Goal: Information Seeking & Learning: Learn about a topic

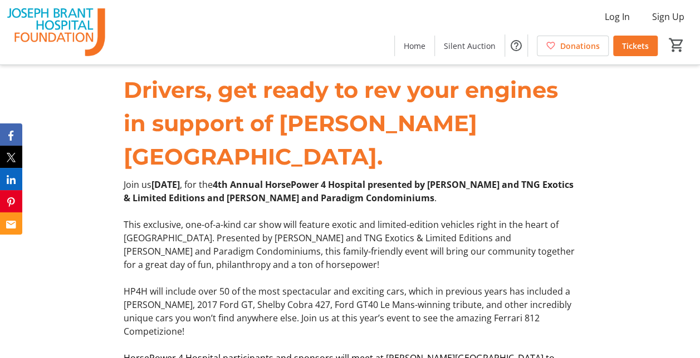
scroll to position [303, 0]
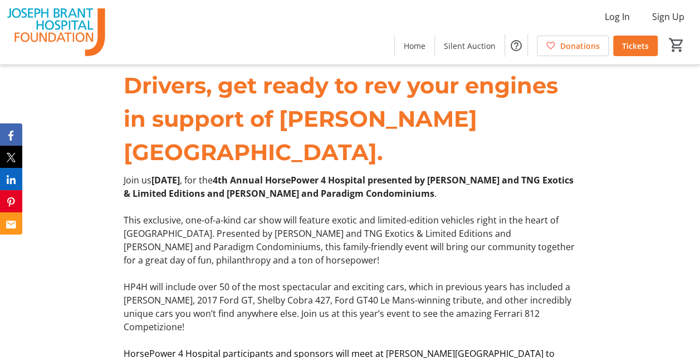
click at [98, 146] on div "Drivers, get ready to rev your engines in support of [PERSON_NAME][GEOGRAPHIC_D…" at bounding box center [350, 242] width 700 height 372
click at [103, 152] on div "Drivers, get ready to rev your engines in support of [PERSON_NAME][GEOGRAPHIC_D…" at bounding box center [350, 242] width 700 height 372
click at [150, 174] on strong "4th Annual HorsePower 4 Hospital presented by [PERSON_NAME] and TNG Exotics & L…" at bounding box center [349, 187] width 450 height 26
click at [125, 174] on strong "4th Annual HorsePower 4 Hospital presented by [PERSON_NAME] and TNG Exotics & L…" at bounding box center [349, 187] width 450 height 26
click at [109, 158] on div "Drivers, get ready to rev your engines in support of [PERSON_NAME][GEOGRAPHIC_D…" at bounding box center [350, 242] width 700 height 372
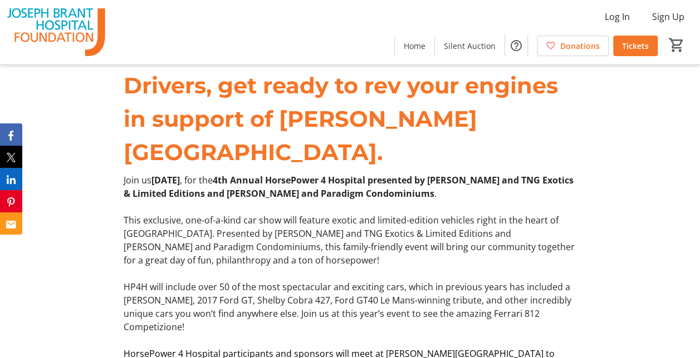
click at [213, 214] on p "This exclusive, one-of-a-kind car show will feature exotic and limited-edition …" at bounding box center [350, 240] width 453 height 53
click at [220, 174] on p "Join us [DATE] , for the 4th Annual HorsePower 4 Hospital presented by [PERSON_…" at bounding box center [350, 187] width 453 height 27
click at [580, 174] on div "Join us [DATE] , for the 4th Annual HorsePower 4 Hospital presented by [PERSON_…" at bounding box center [350, 294] width 466 height 240
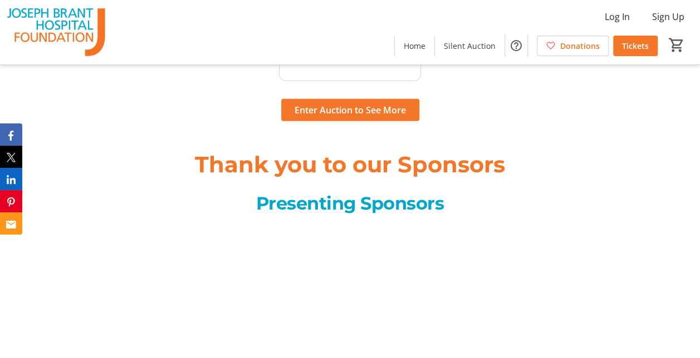
scroll to position [1635, 0]
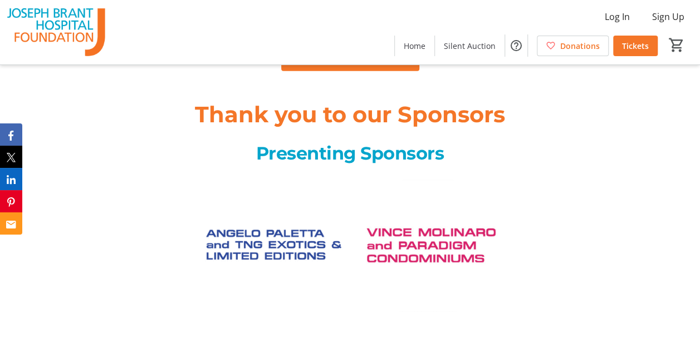
click at [269, 207] on img at bounding box center [272, 247] width 142 height 142
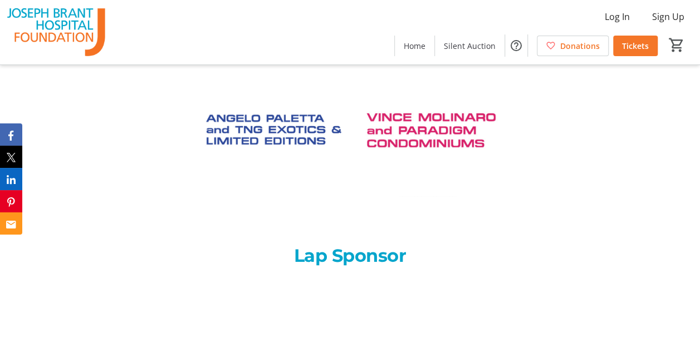
scroll to position [1865, 0]
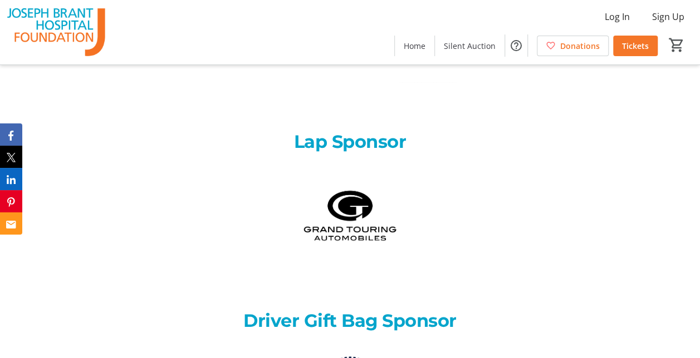
click at [348, 173] on img at bounding box center [350, 216] width 104 height 104
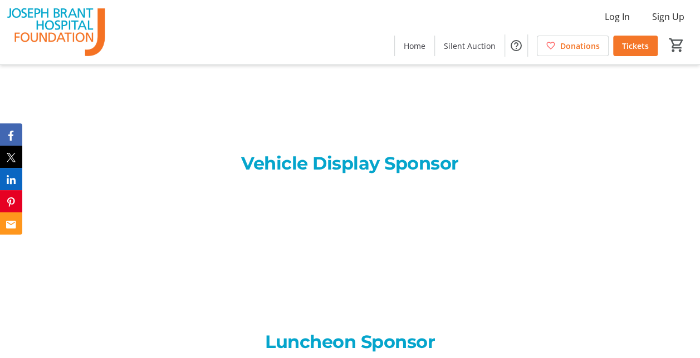
scroll to position [2387, 0]
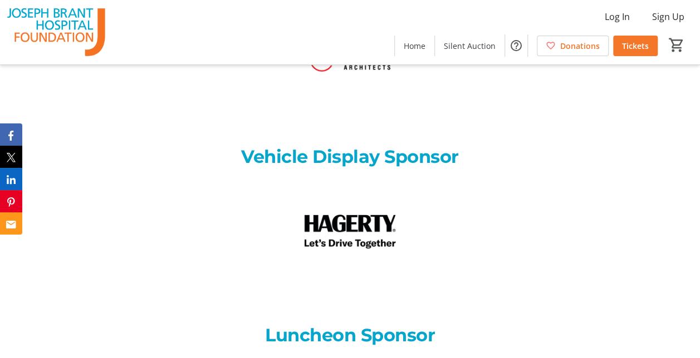
click at [524, 179] on div at bounding box center [350, 251] width 466 height 144
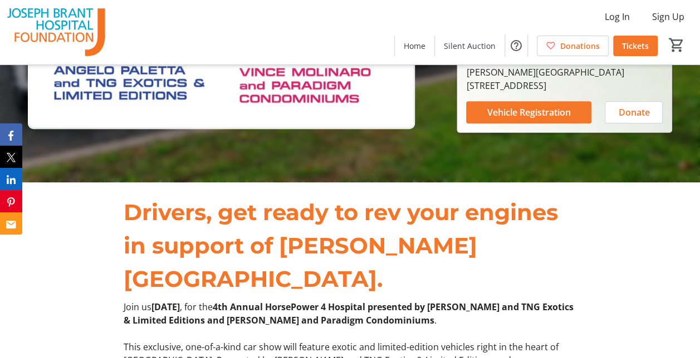
scroll to position [0, 0]
